Goal: Information Seeking & Learning: Learn about a topic

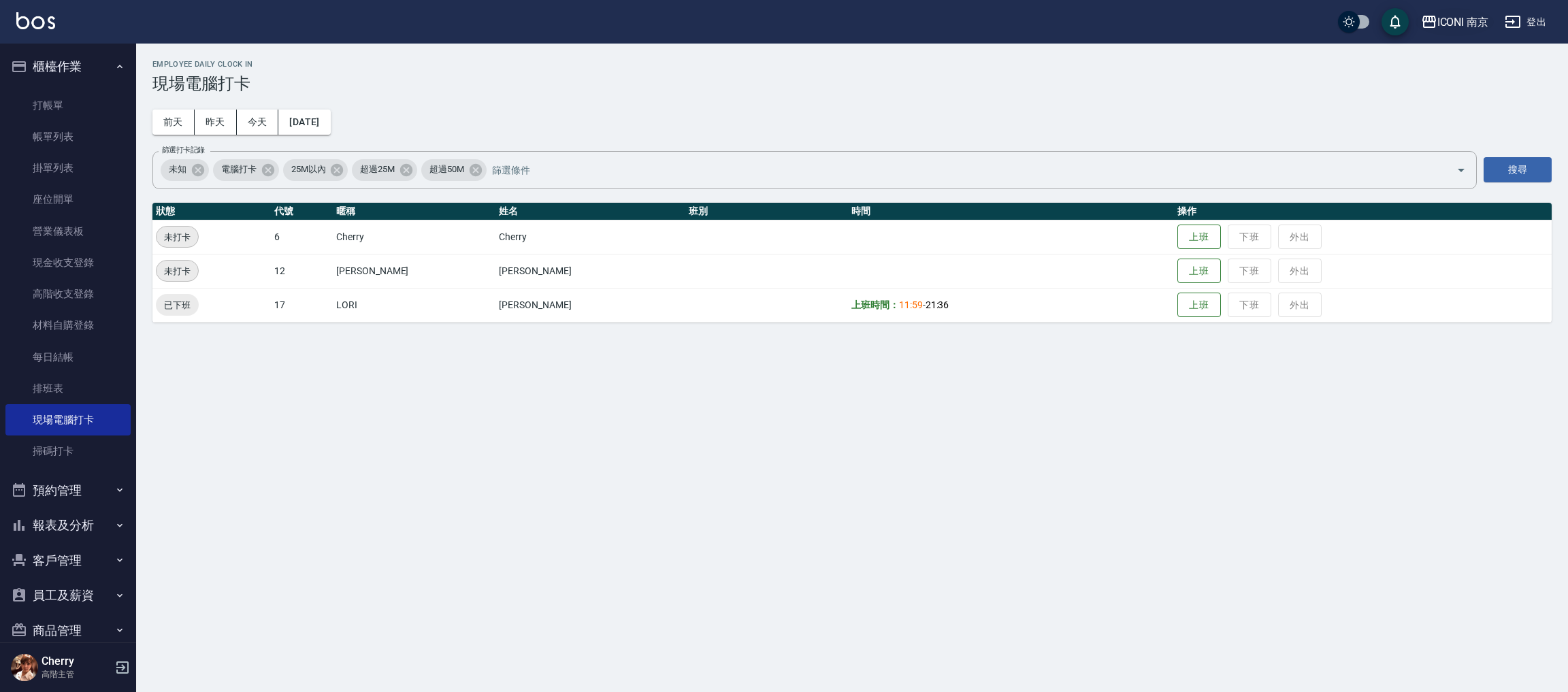
click at [1460, 18] on div "ICONI 南京" at bounding box center [1463, 22] width 52 height 17
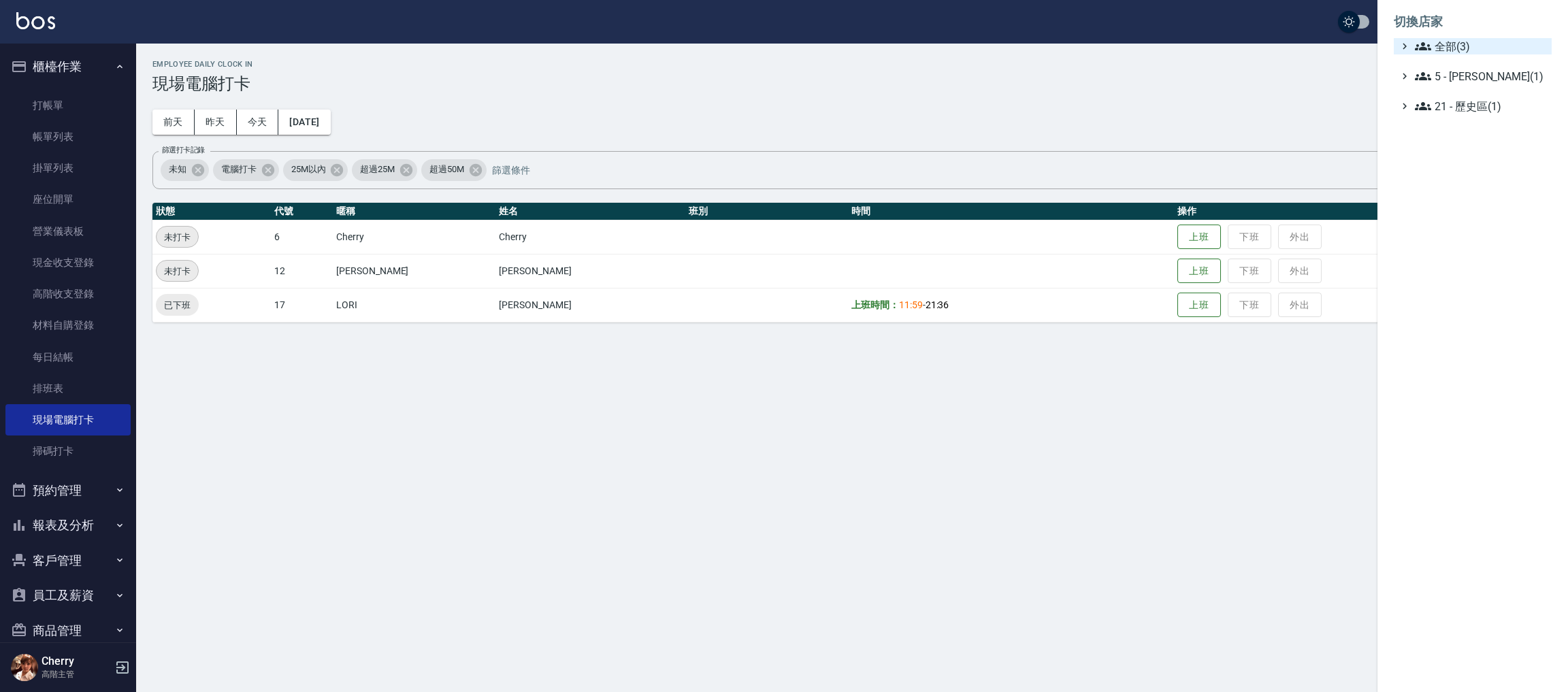
click at [1452, 51] on span "全部(3)" at bounding box center [1480, 46] width 131 height 16
click at [1444, 79] on span "PS23" at bounding box center [1480, 86] width 134 height 16
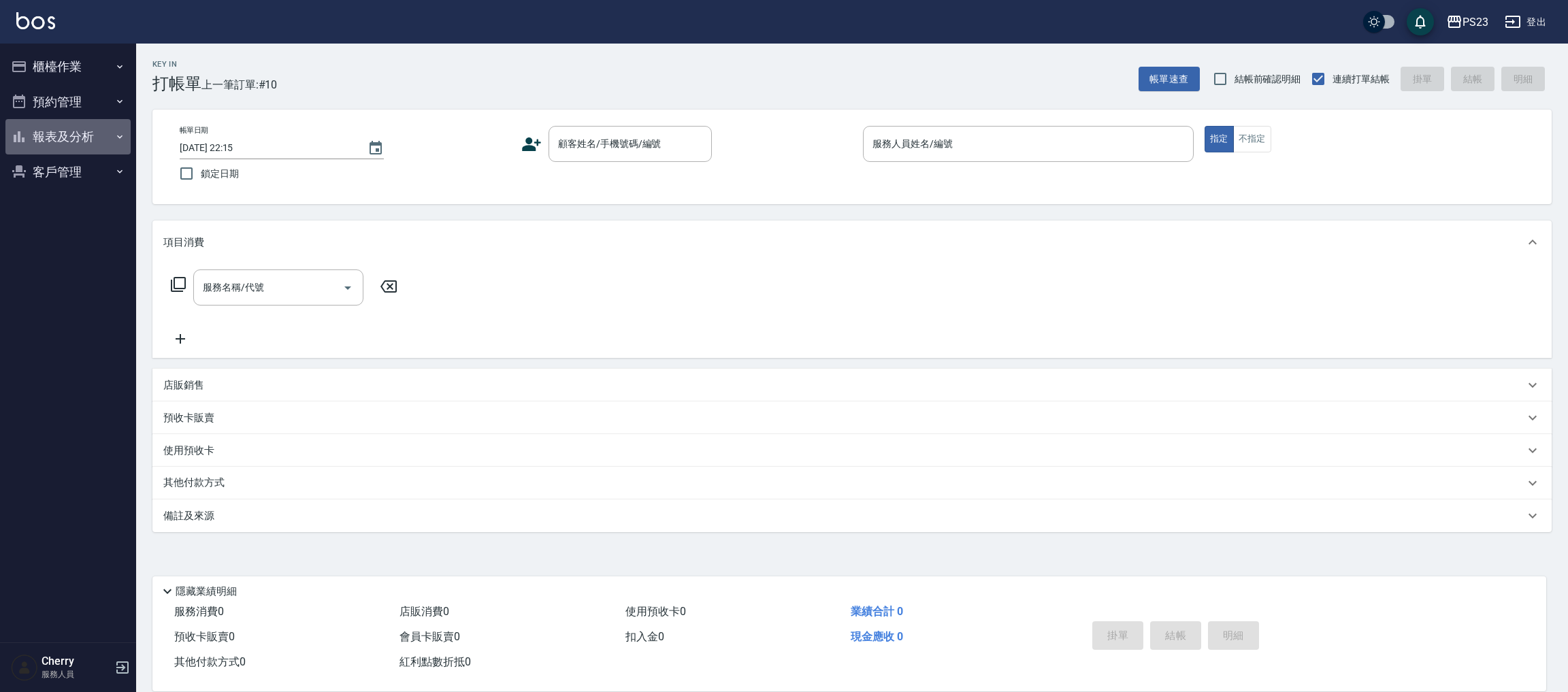
click at [82, 123] on button "報表及分析" at bounding box center [68, 137] width 125 height 36
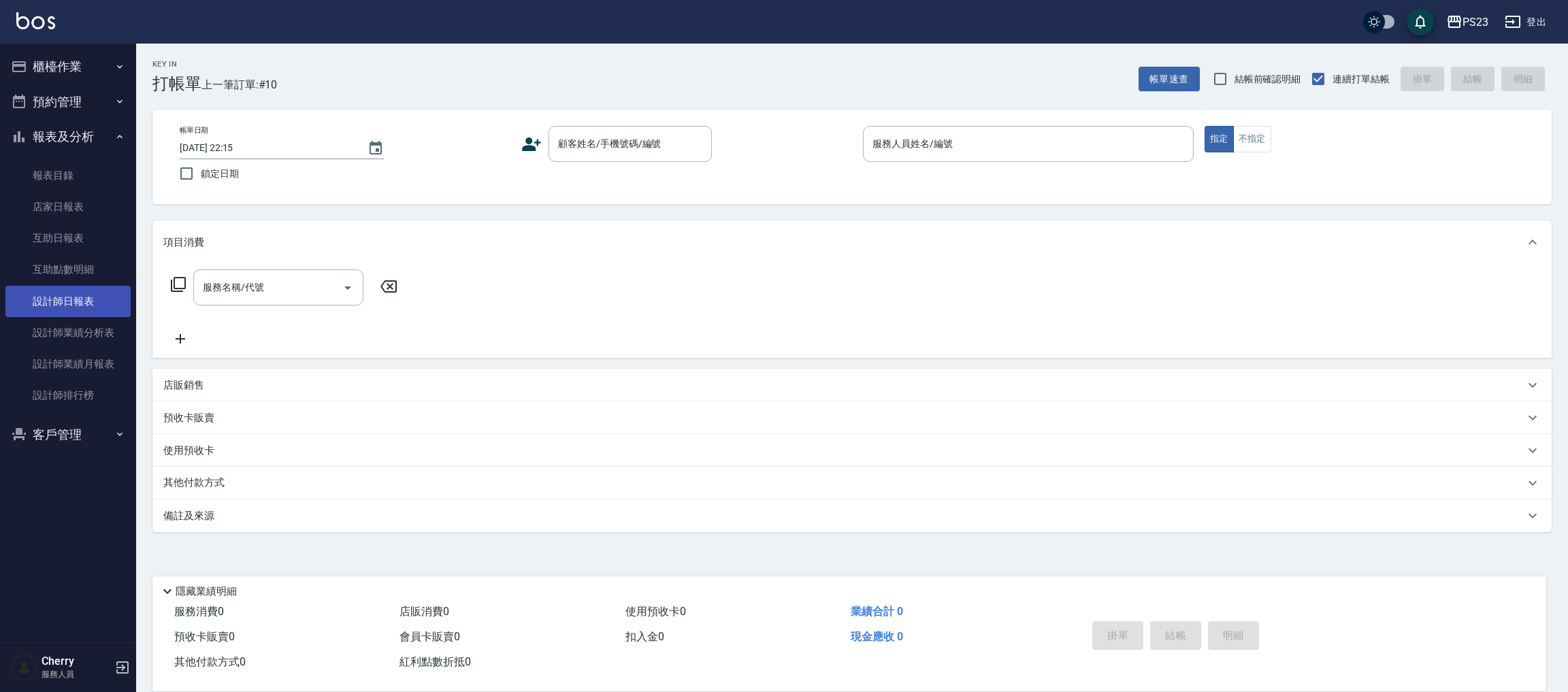
click at [82, 309] on link "設計師日報表" at bounding box center [68, 301] width 125 height 31
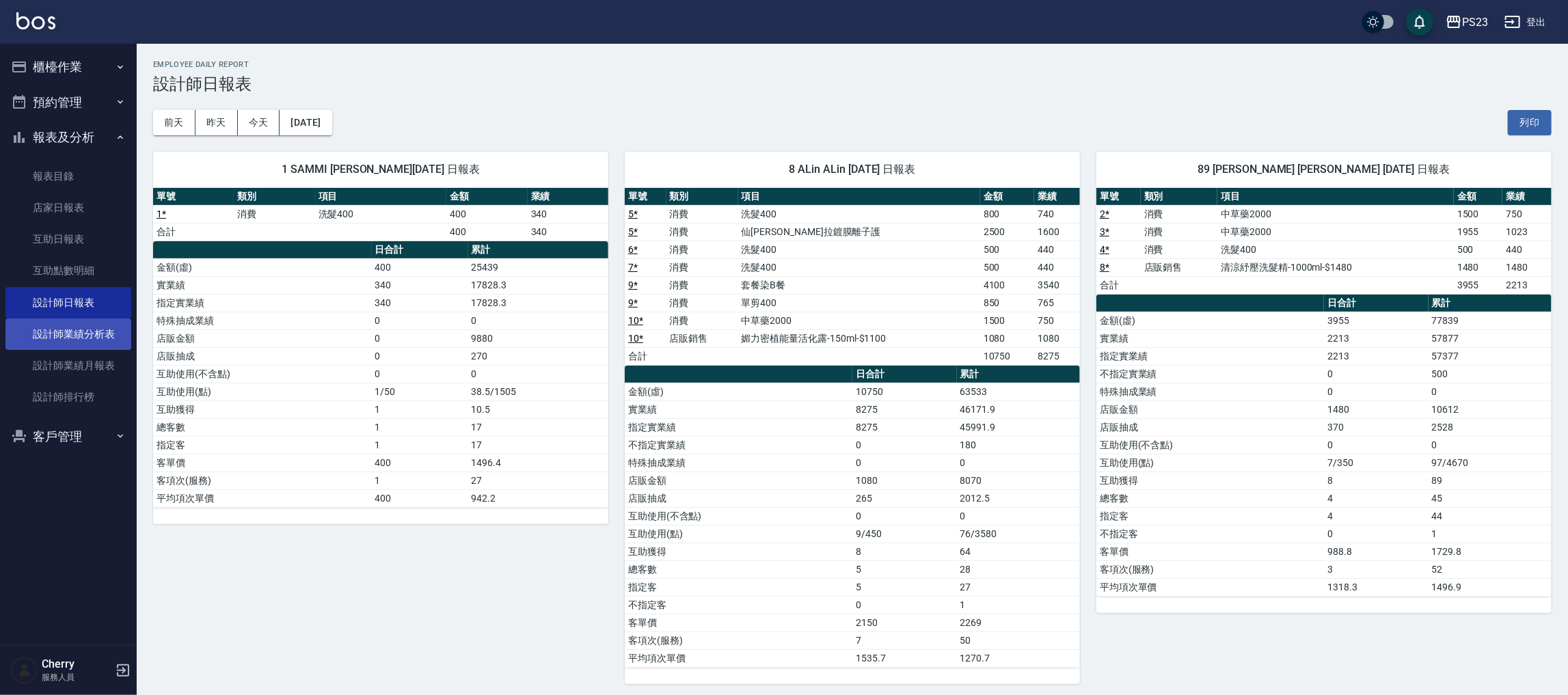
click at [61, 334] on link "設計師業績分析表" at bounding box center [68, 334] width 126 height 31
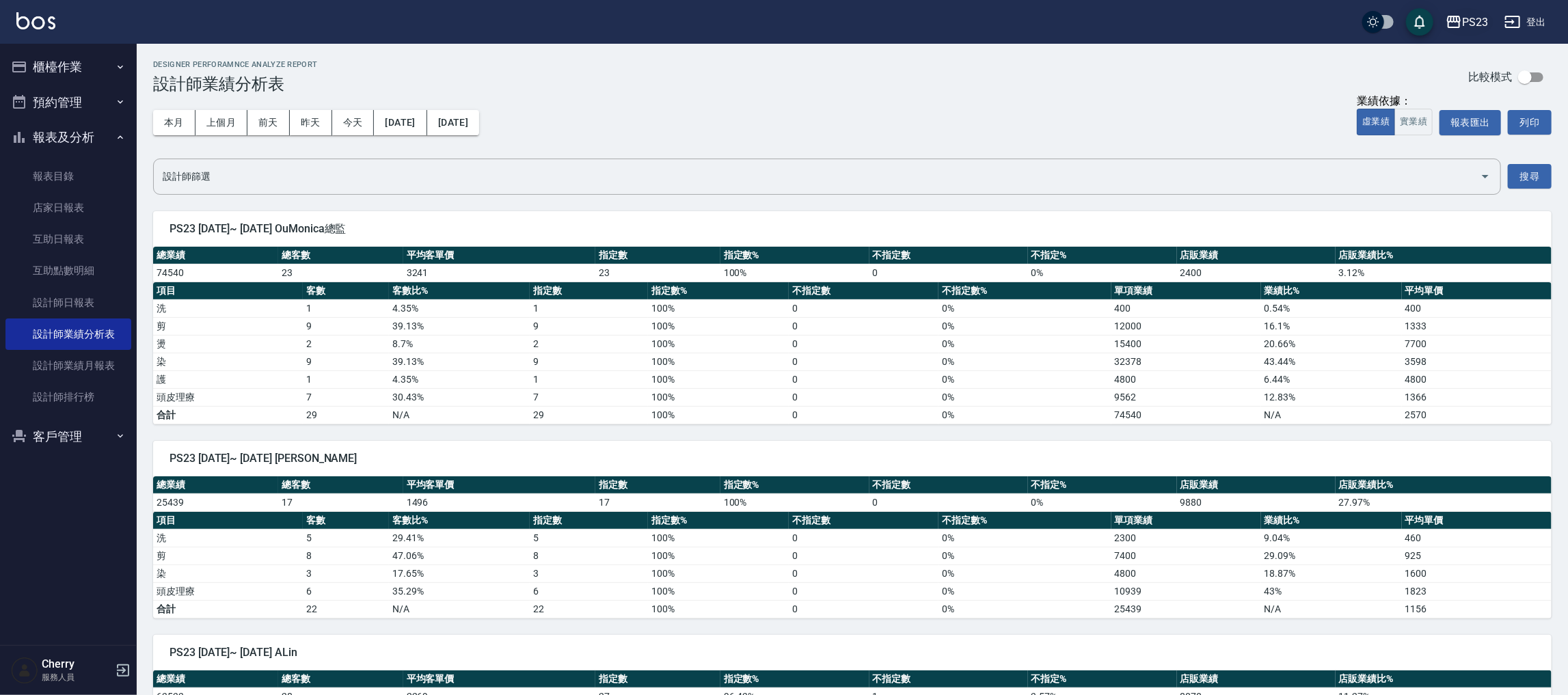
click at [1487, 13] on div "PS23" at bounding box center [1475, 22] width 26 height 17
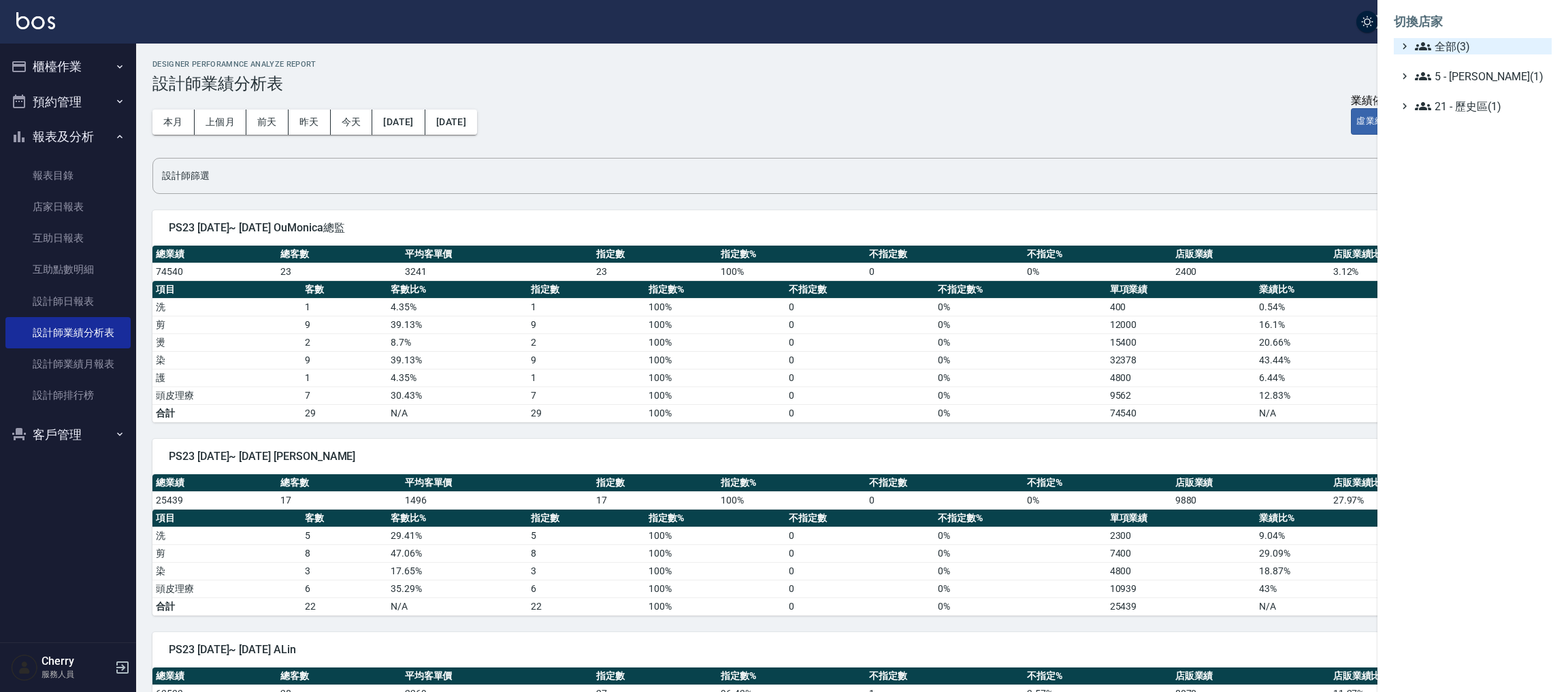
click at [1446, 45] on span "全部(3)" at bounding box center [1480, 46] width 131 height 16
click at [1459, 84] on span "PS23" at bounding box center [1480, 86] width 134 height 16
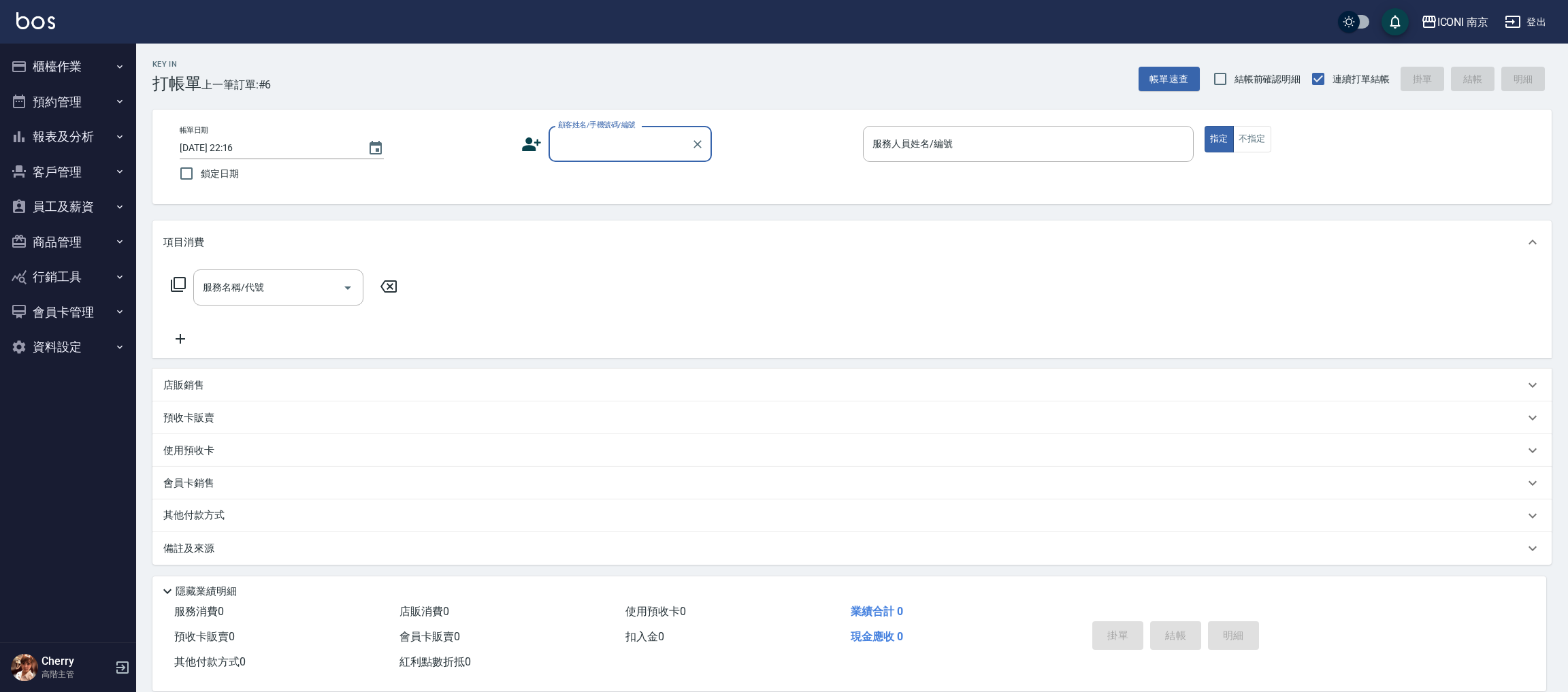
click at [92, 102] on button "預約管理" at bounding box center [68, 102] width 125 height 36
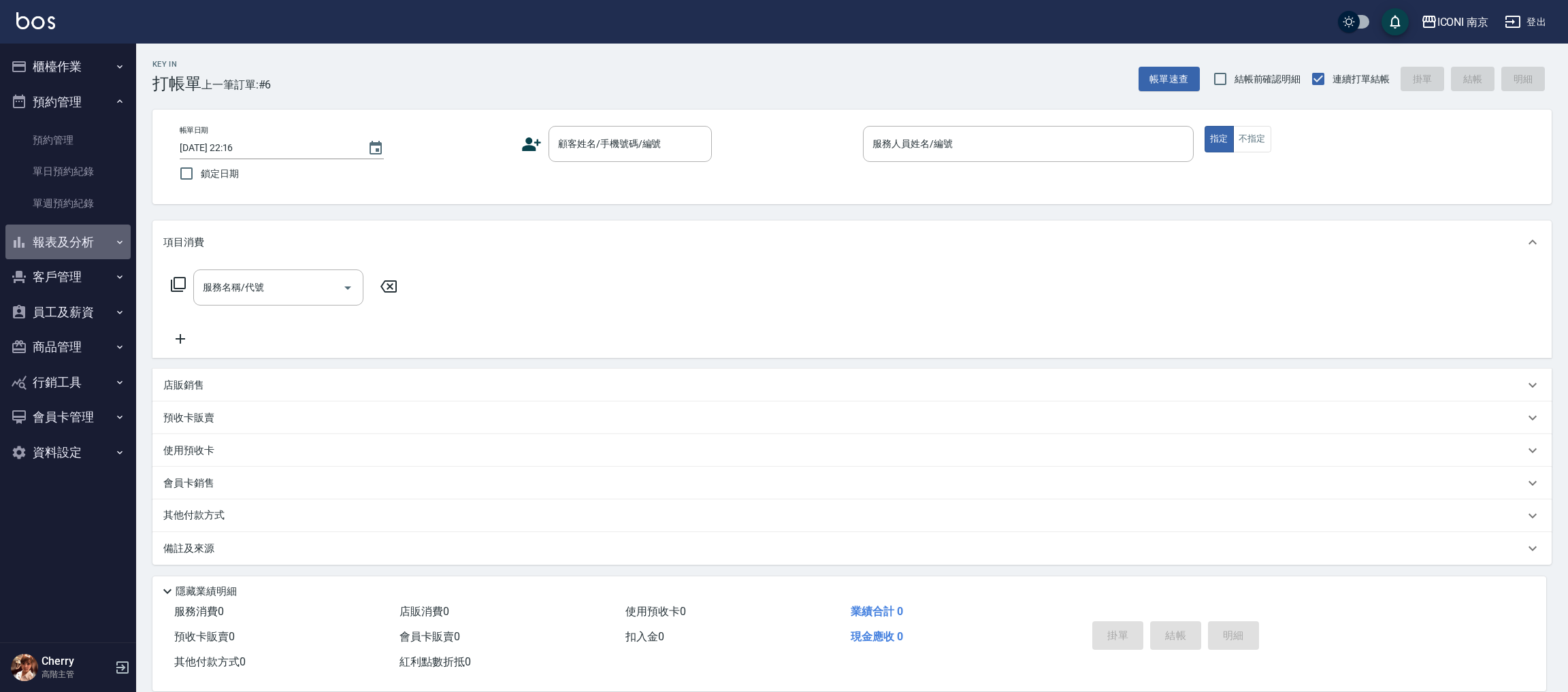
click at [81, 243] on button "報表及分析" at bounding box center [68, 243] width 125 height 36
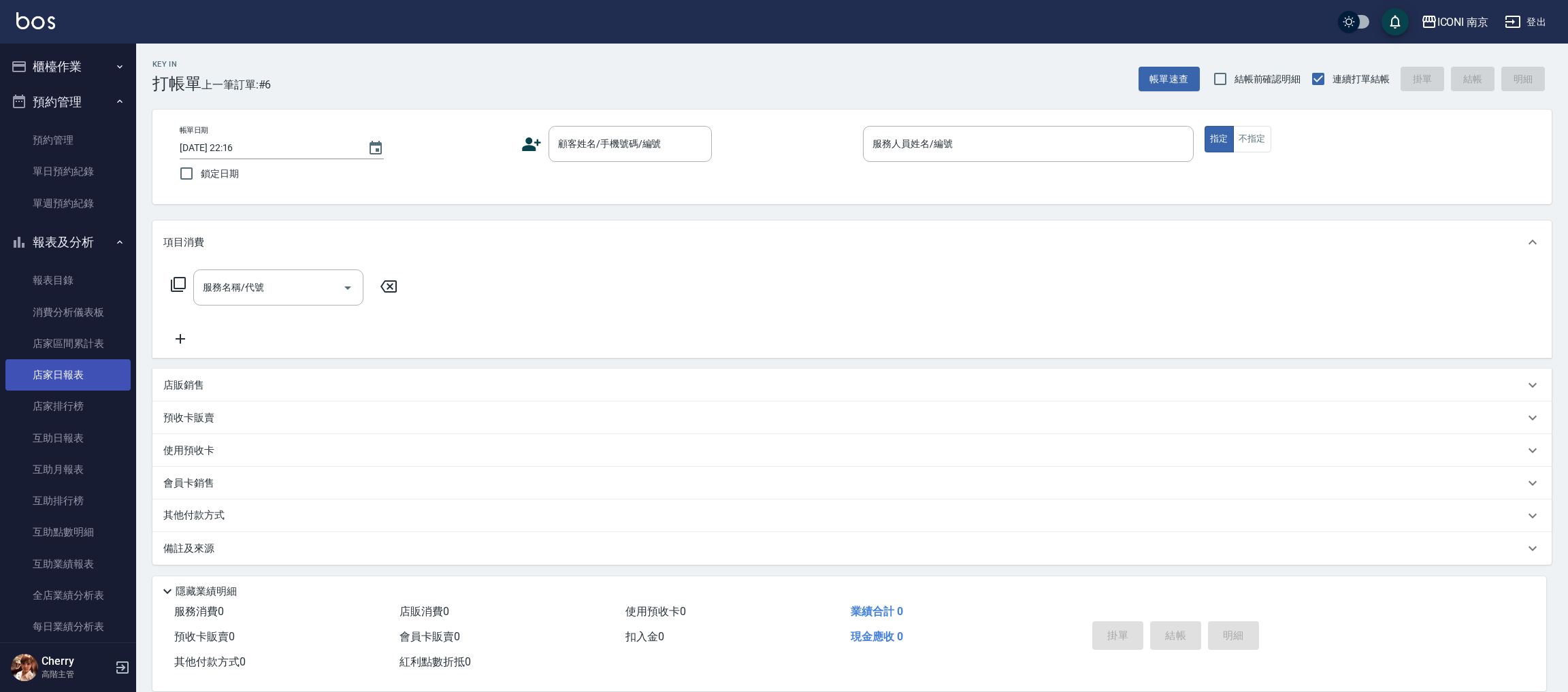
click at [59, 368] on link "店家日報表" at bounding box center [68, 375] width 125 height 31
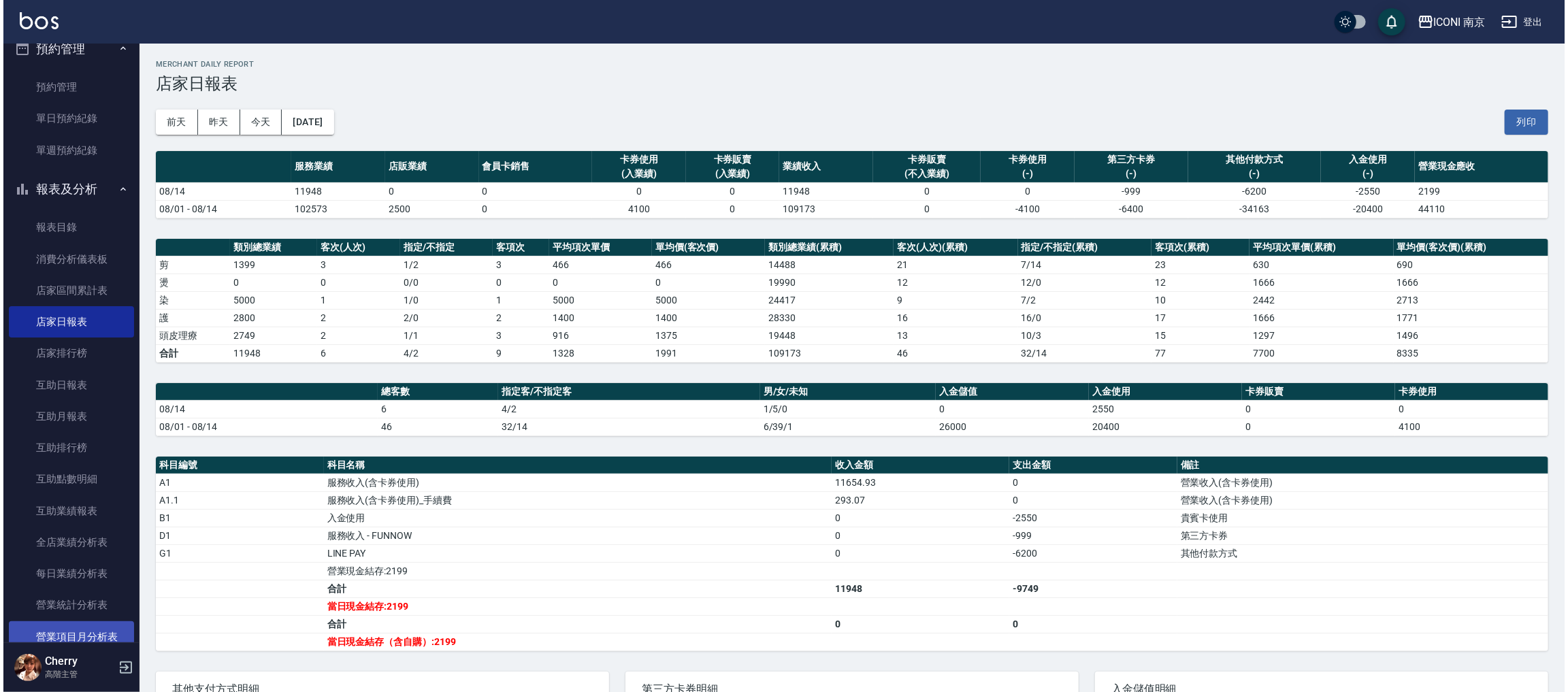
scroll to position [102, 0]
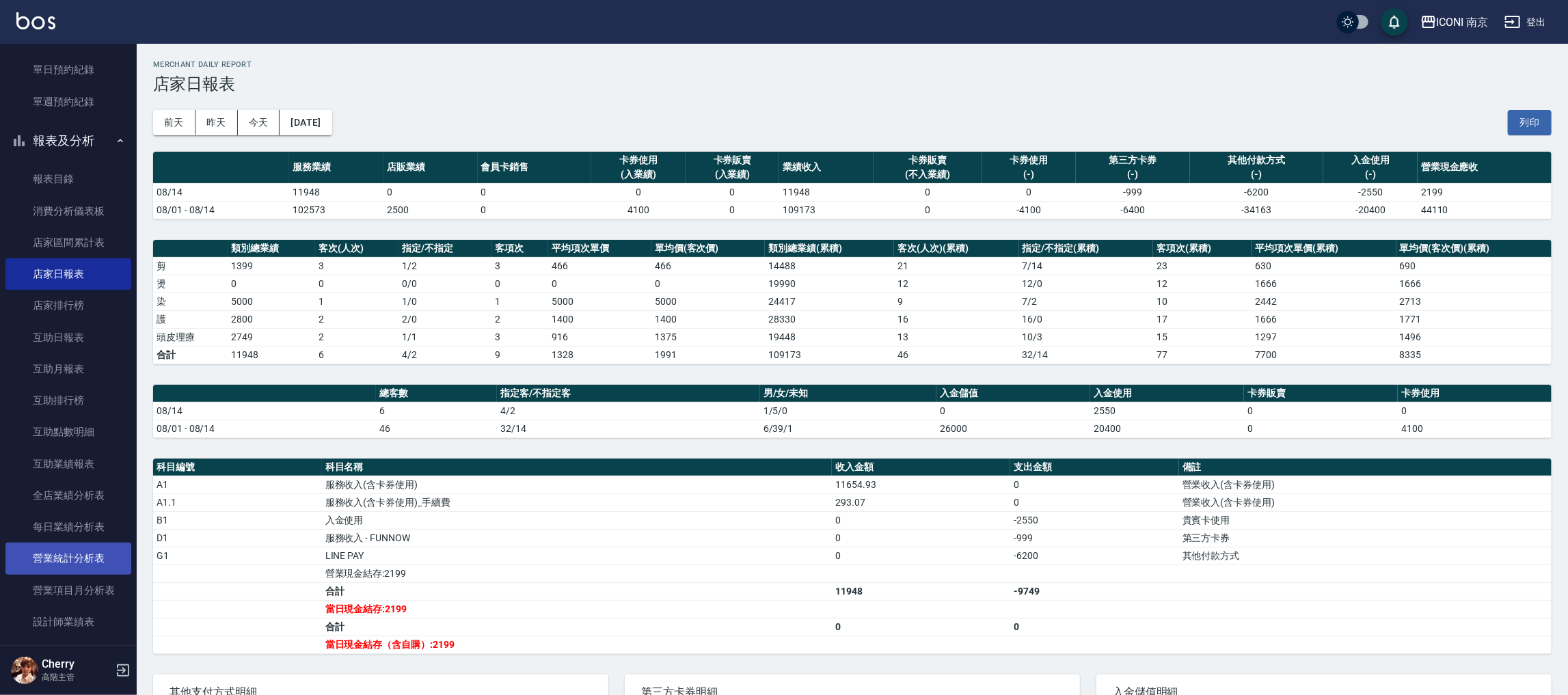
click at [75, 555] on link "營業統計分析表" at bounding box center [68, 558] width 126 height 31
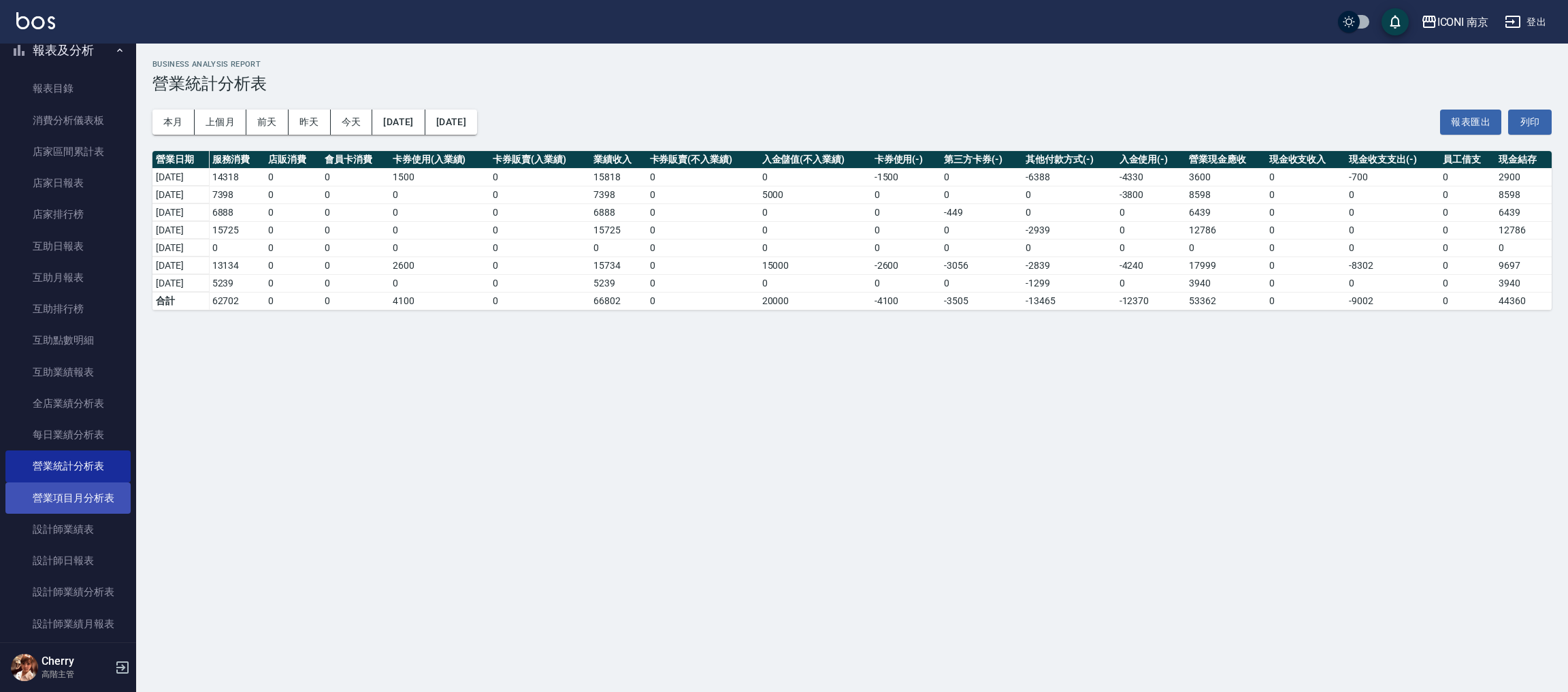
scroll to position [204, 0]
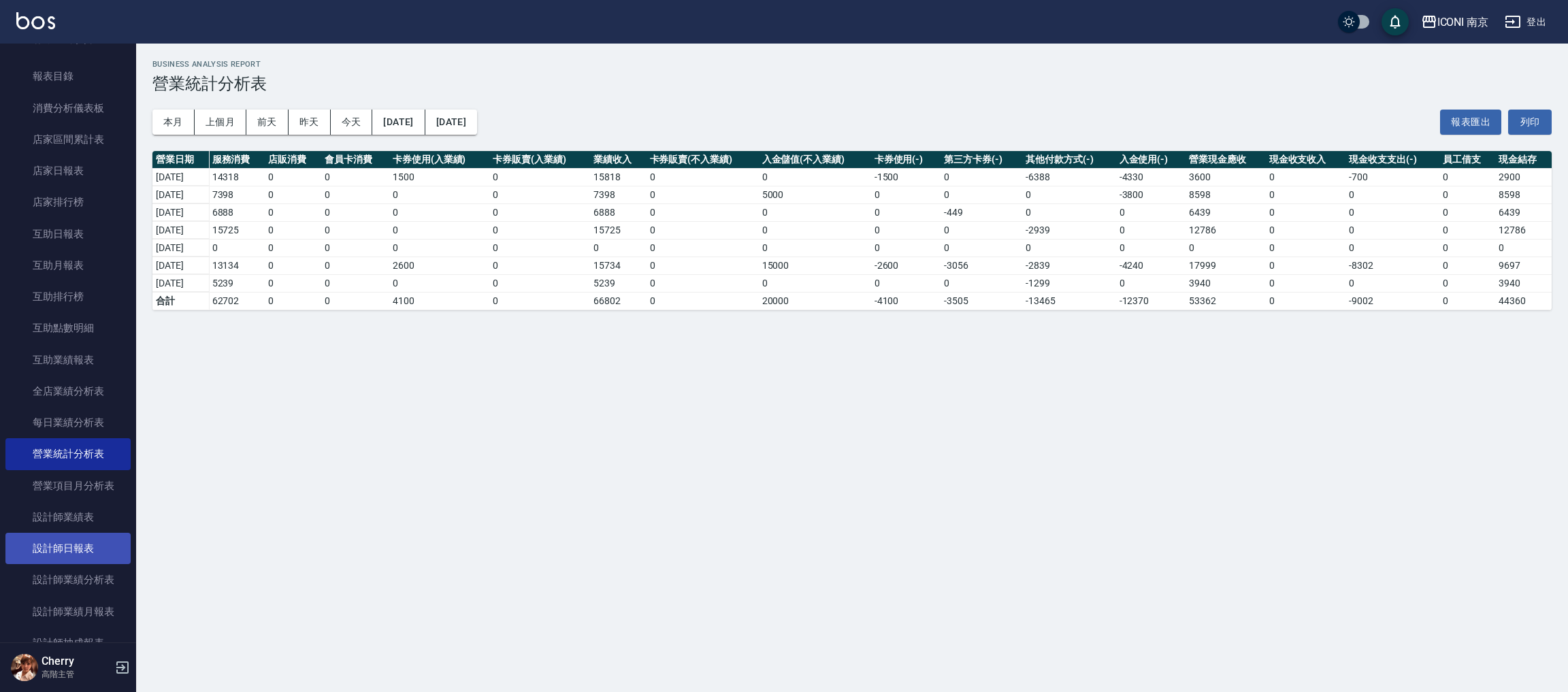
click at [74, 536] on link "設計師日報表" at bounding box center [68, 548] width 125 height 31
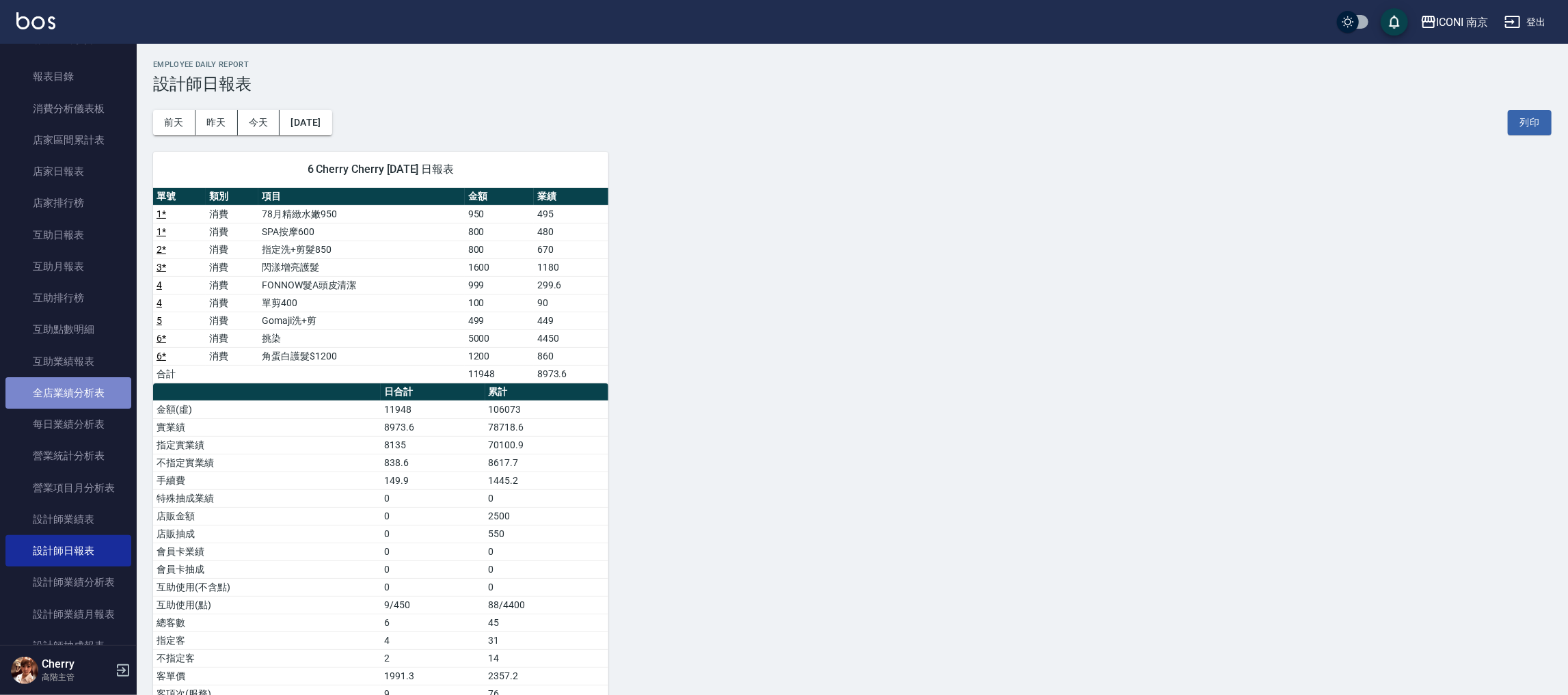
click at [85, 393] on link "全店業績分析表" at bounding box center [68, 393] width 126 height 31
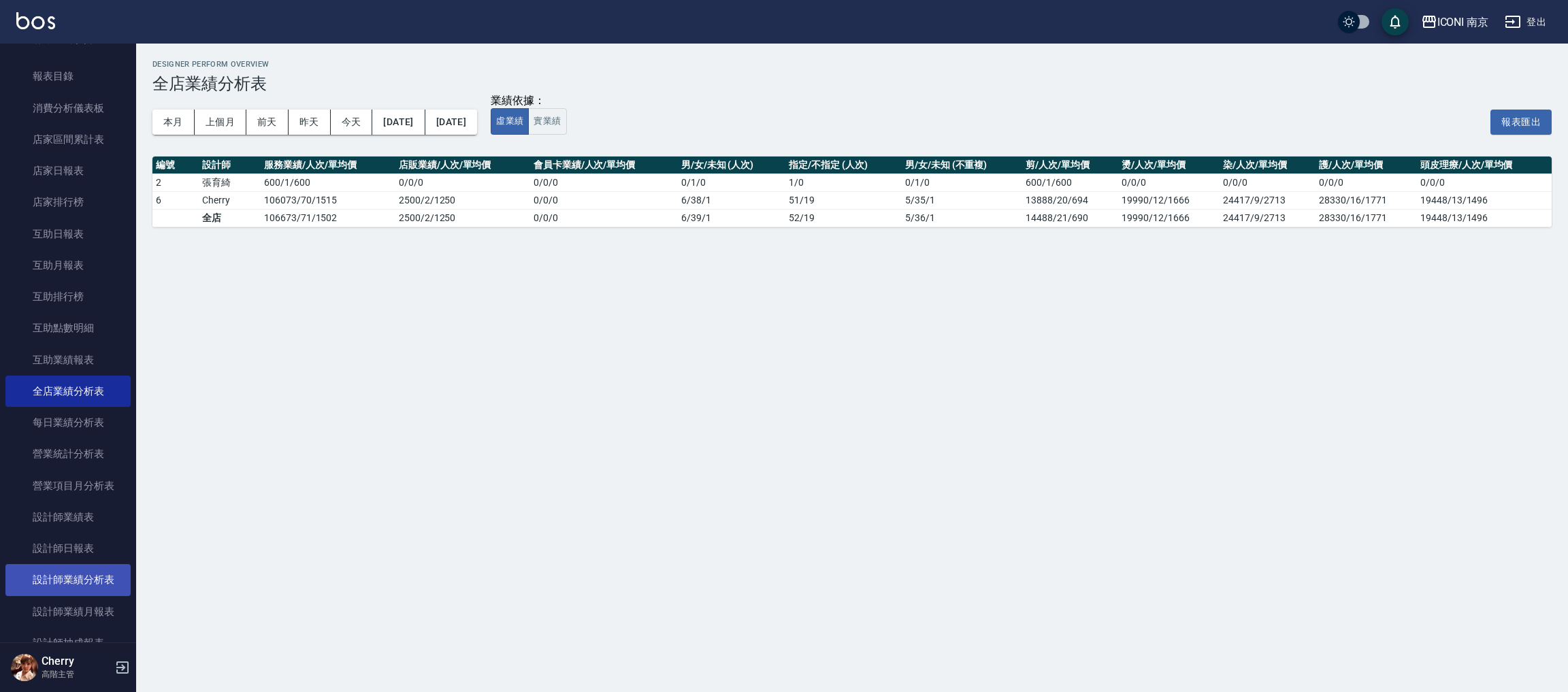
click at [74, 576] on link "設計師業績分析表" at bounding box center [68, 579] width 125 height 31
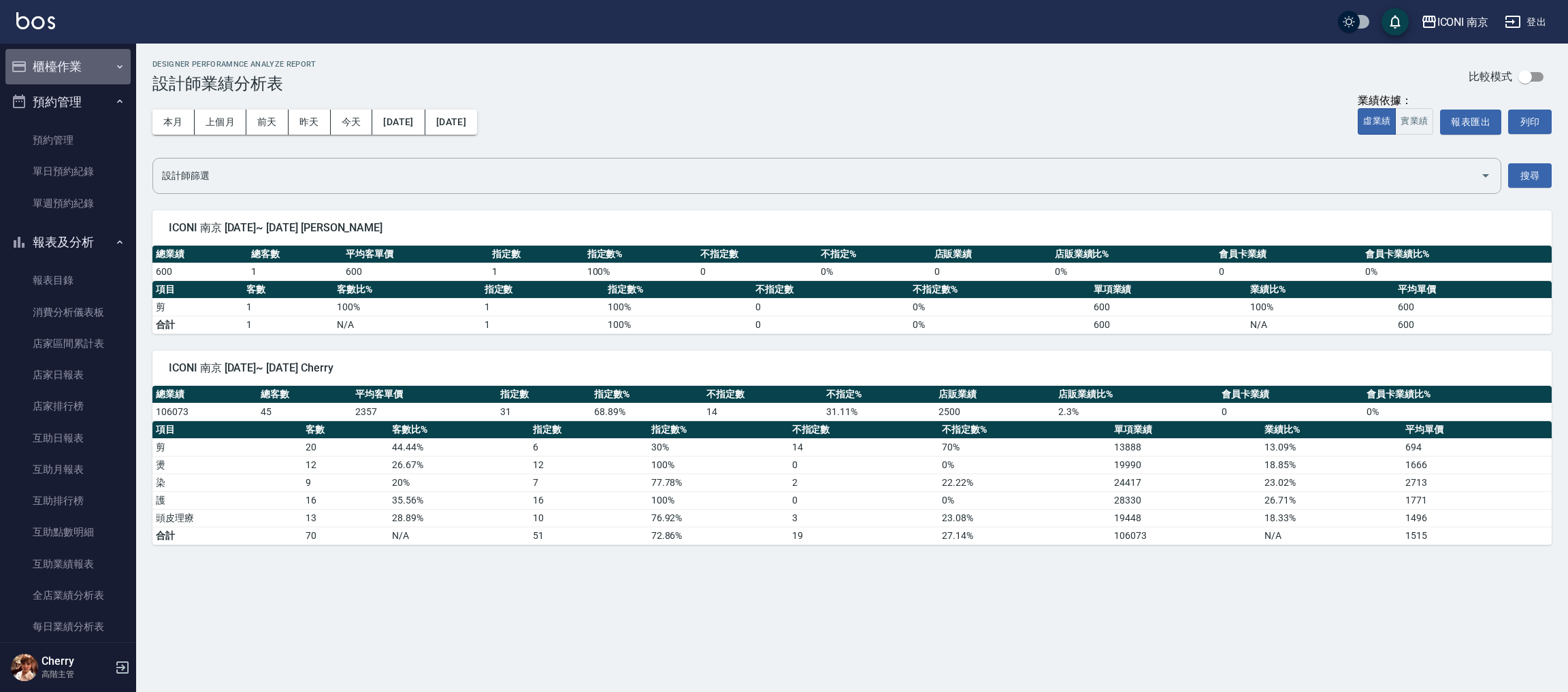
click at [80, 65] on button "櫃檯作業" at bounding box center [68, 67] width 125 height 36
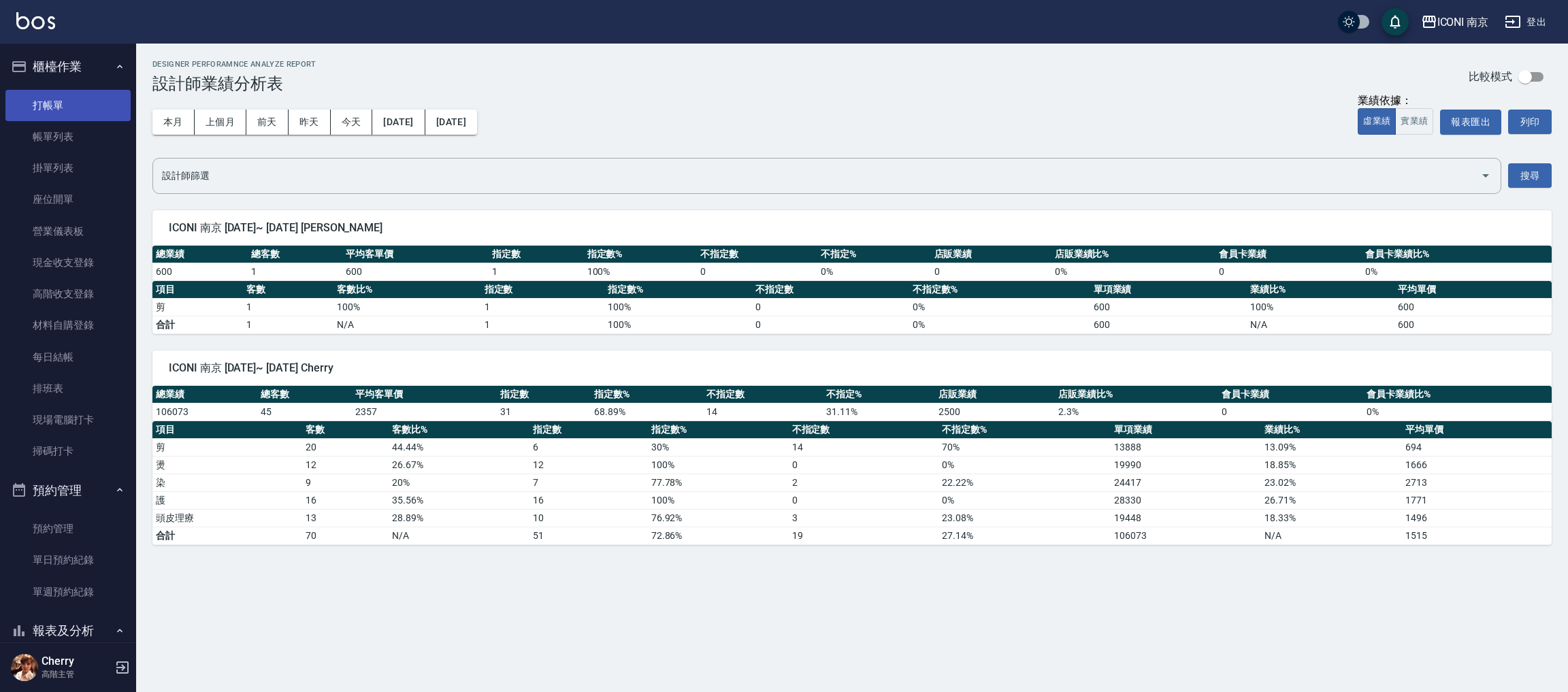
click at [92, 103] on link "打帳單" at bounding box center [68, 105] width 125 height 31
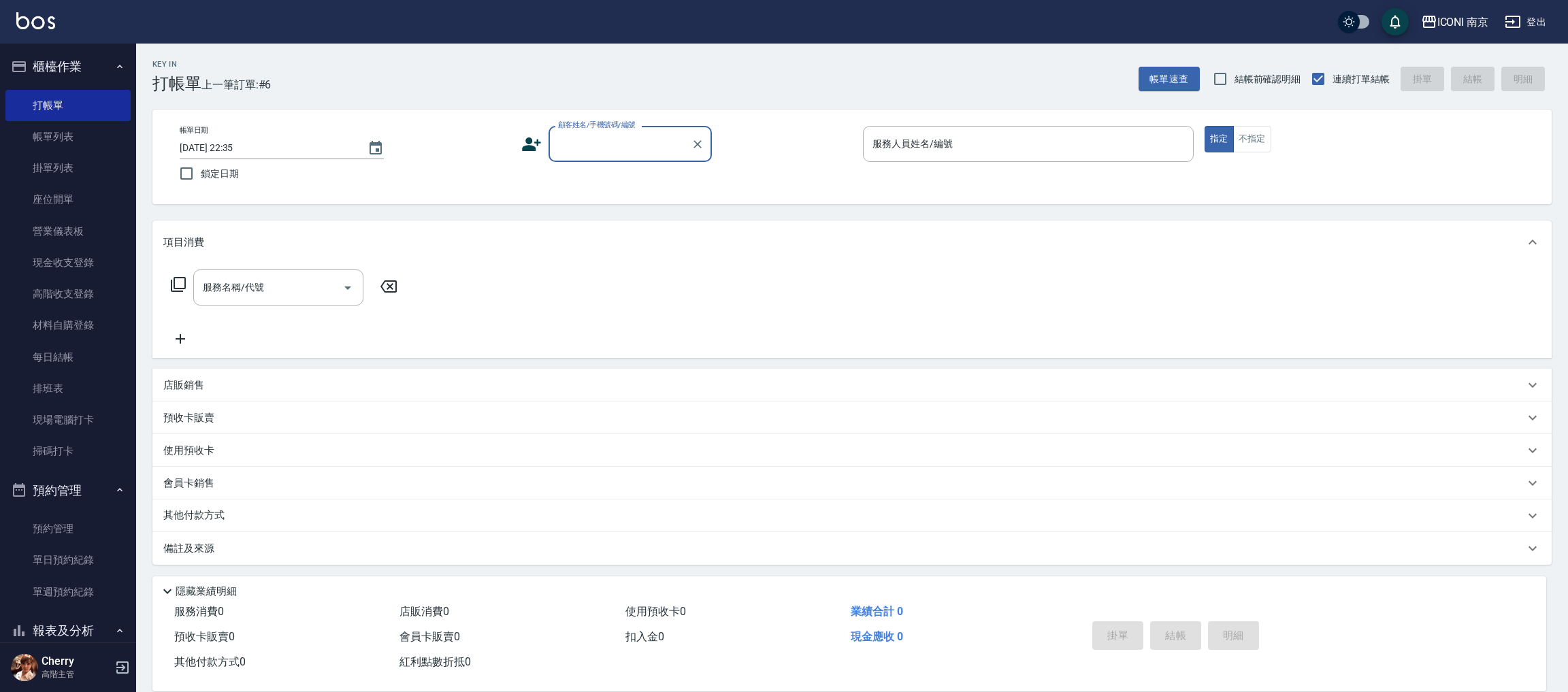
click at [259, 549] on div "備註及來源" at bounding box center [844, 548] width 1362 height 14
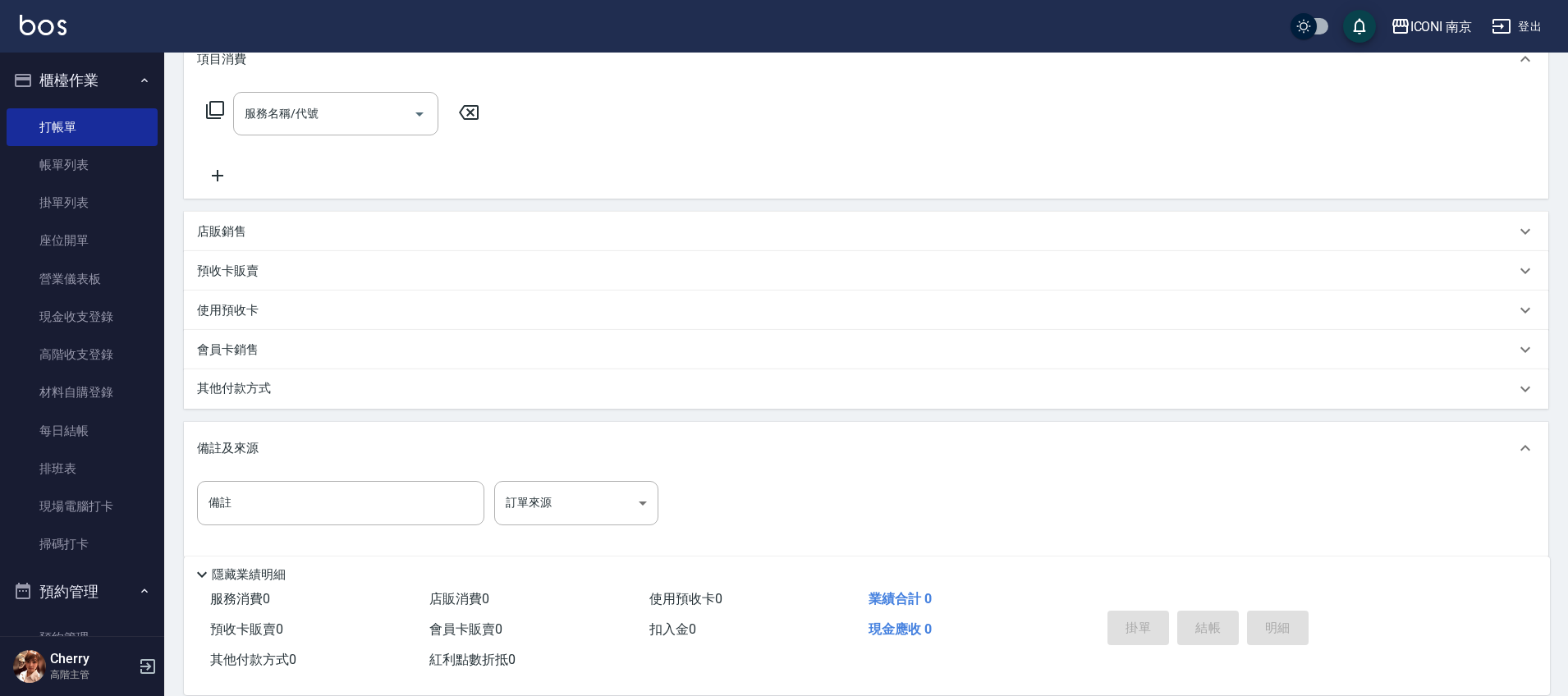
scroll to position [253, 0]
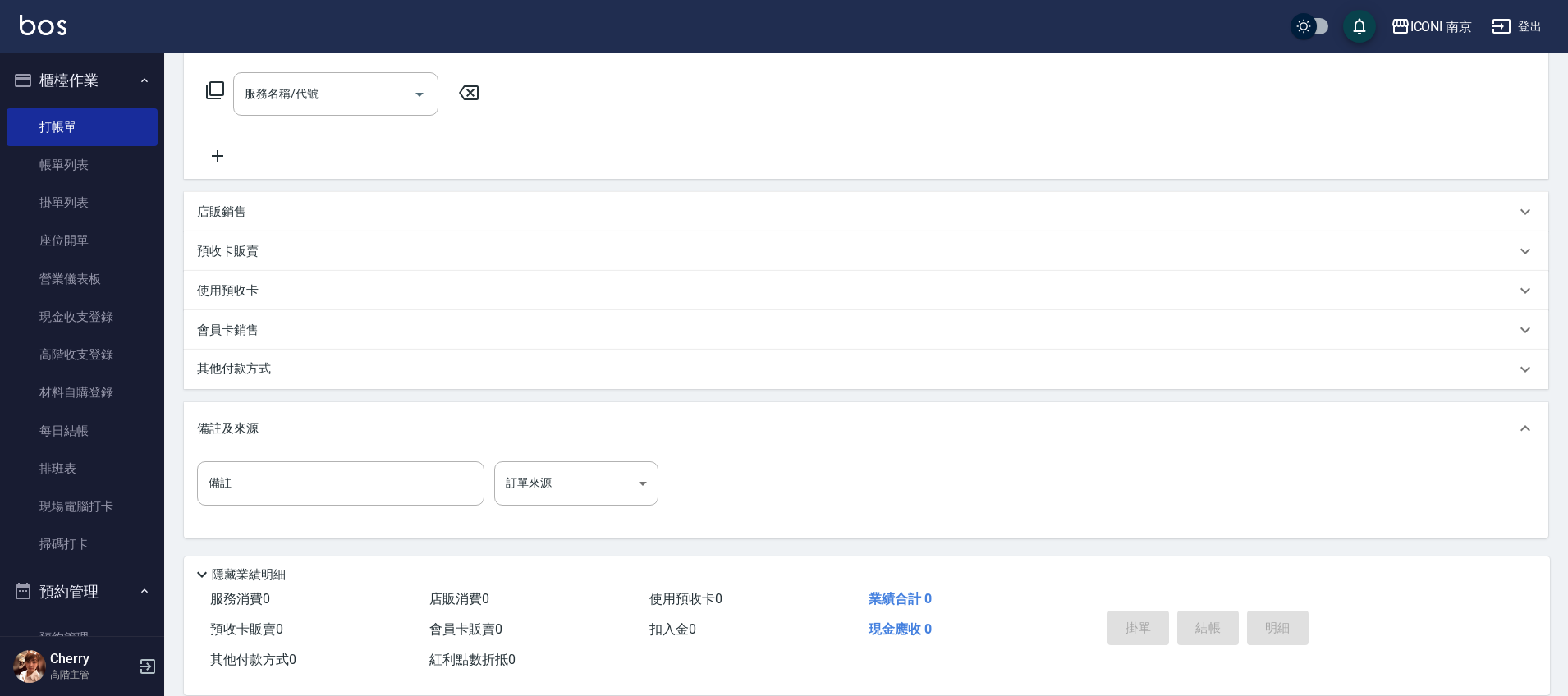
click at [209, 569] on icon at bounding box center [202, 574] width 20 height 20
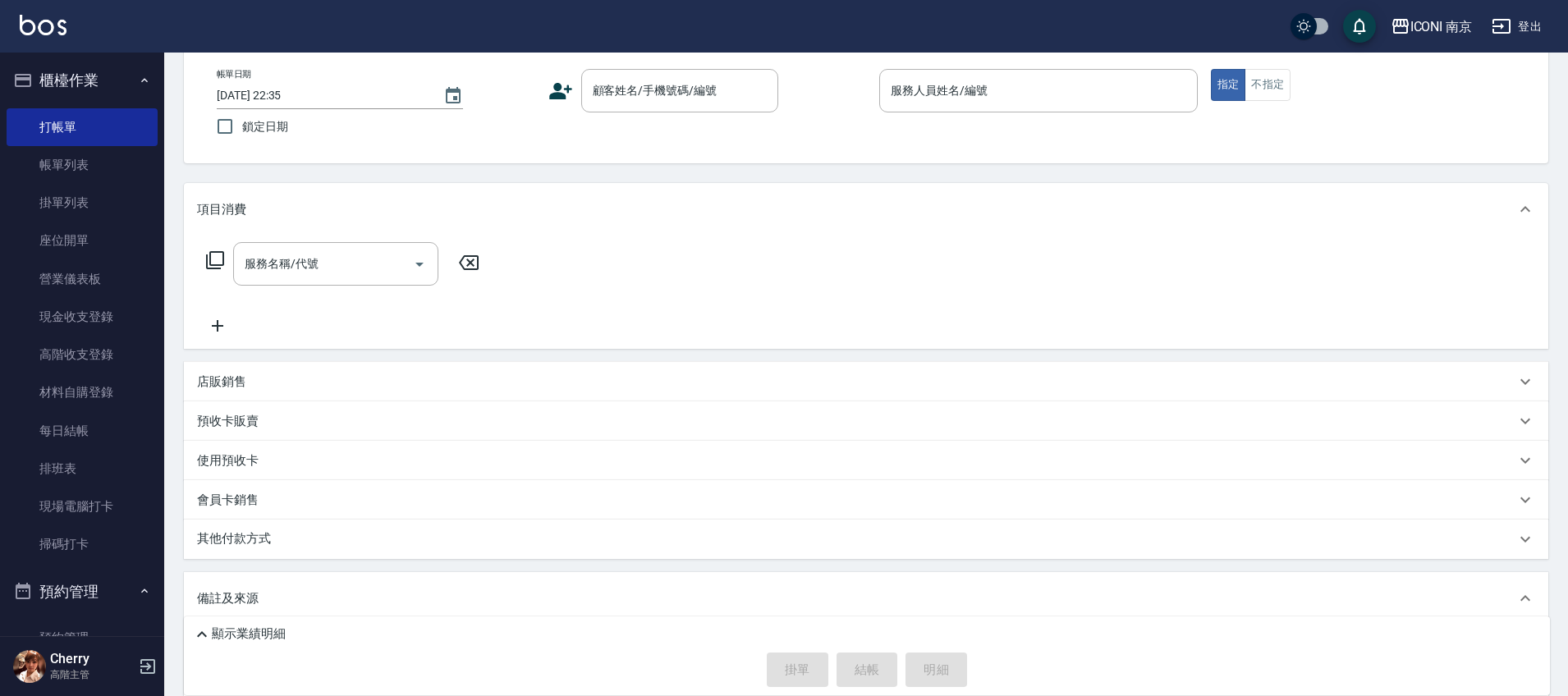
scroll to position [185, 0]
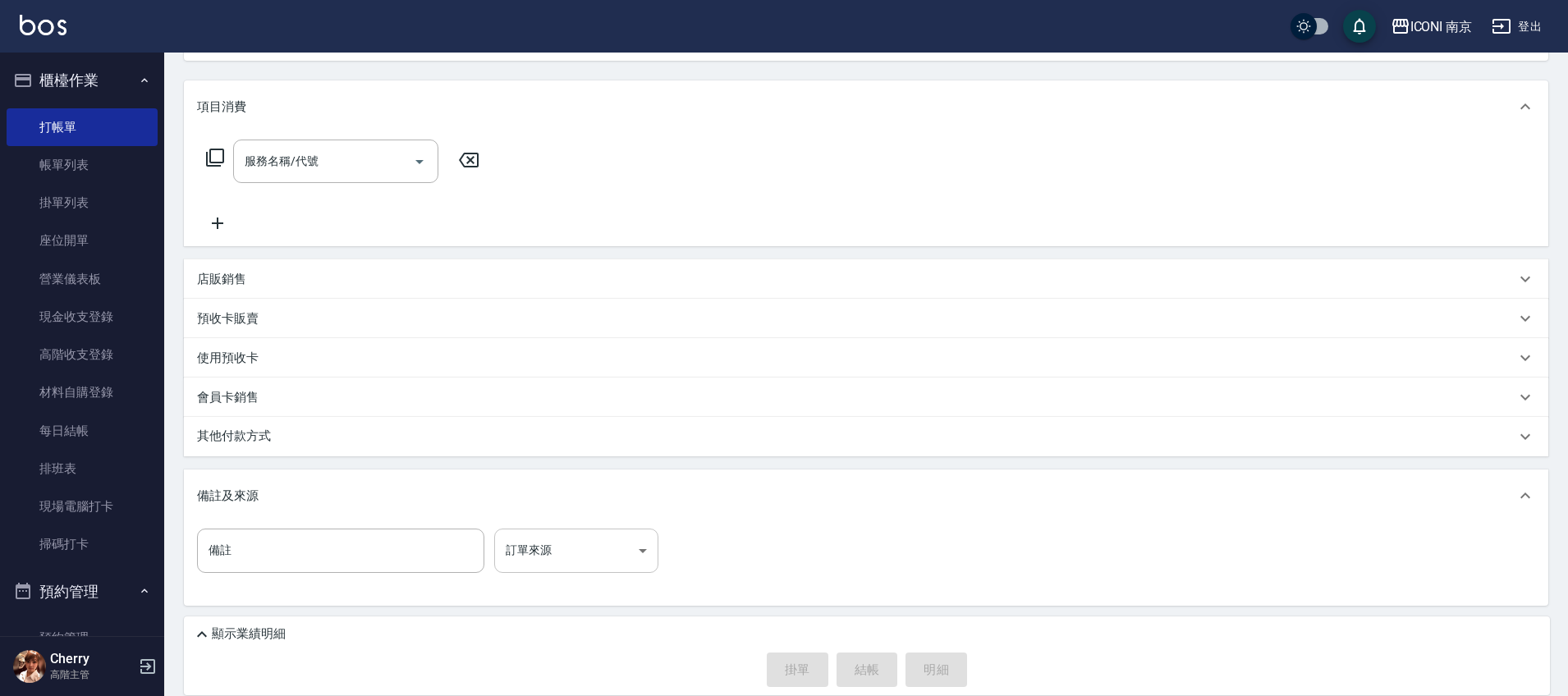
click at [644, 553] on body "ICONI 南京 登出 櫃檯作業 打帳單 帳單列表 掛單列表 座位開單 營業儀表板 現金收支登錄 高階收支登錄 材料自購登錄 每日結帳 排班表 現場電腦打卡 …" at bounding box center [784, 255] width 1568 height 881
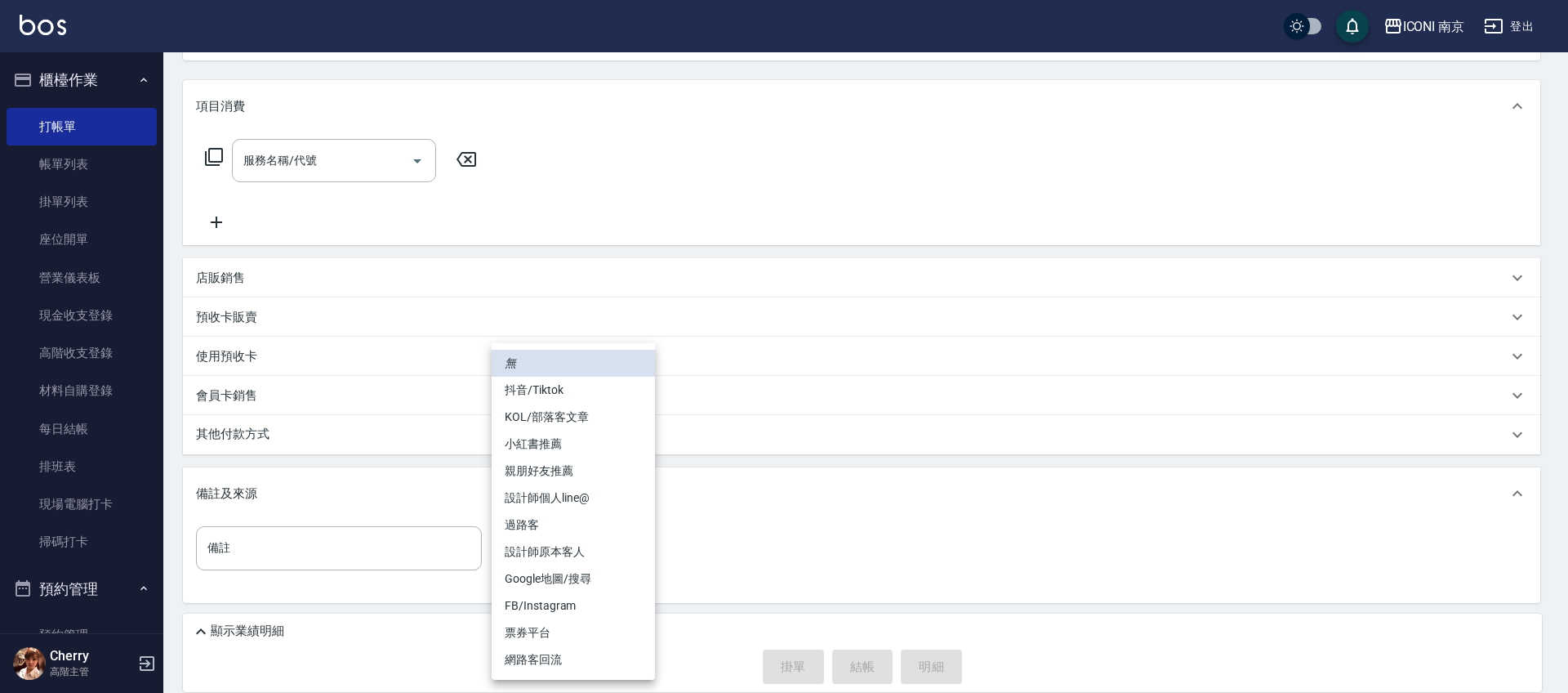
click at [1510, 20] on div at bounding box center [784, 346] width 1568 height 693
